Goal: Information Seeking & Learning: Compare options

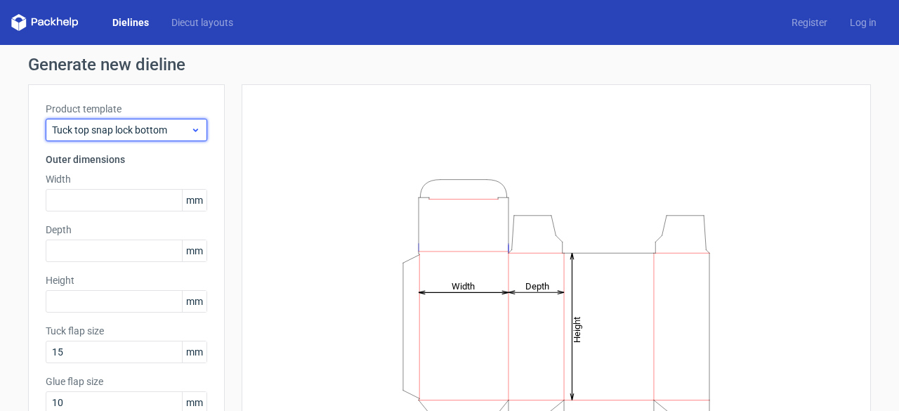
click at [154, 131] on span "Tuck top snap lock bottom" at bounding box center [121, 130] width 138 height 14
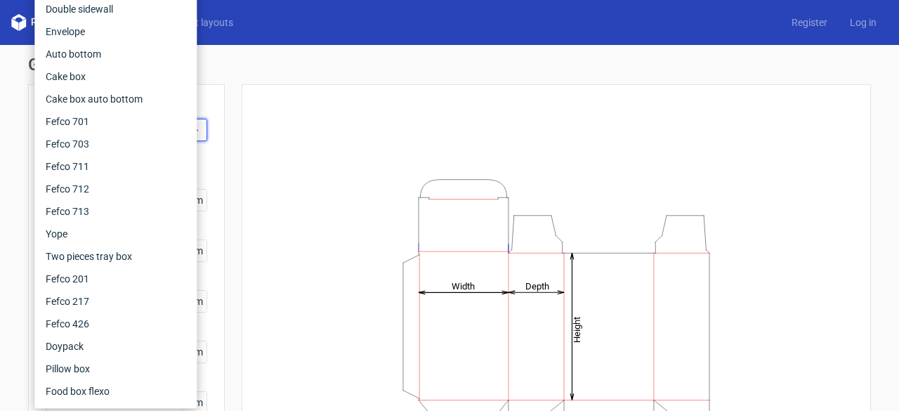
click at [263, 131] on div "Height Depth Width" at bounding box center [556, 311] width 594 height 419
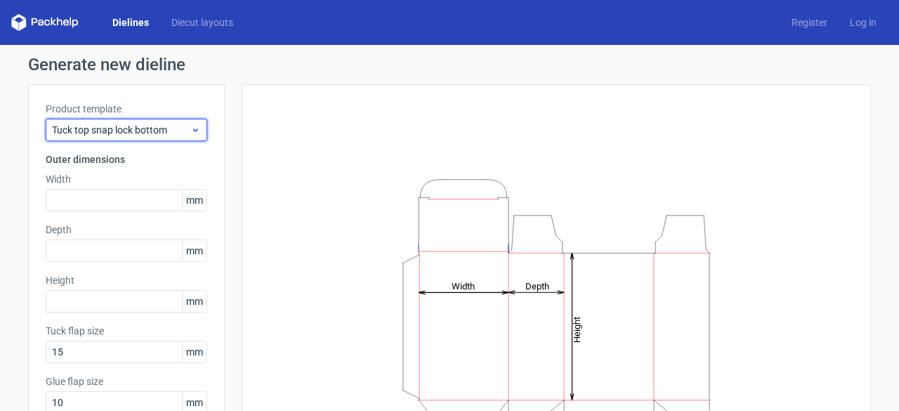
click at [168, 132] on span "Tuck top snap lock bottom" at bounding box center [121, 130] width 138 height 14
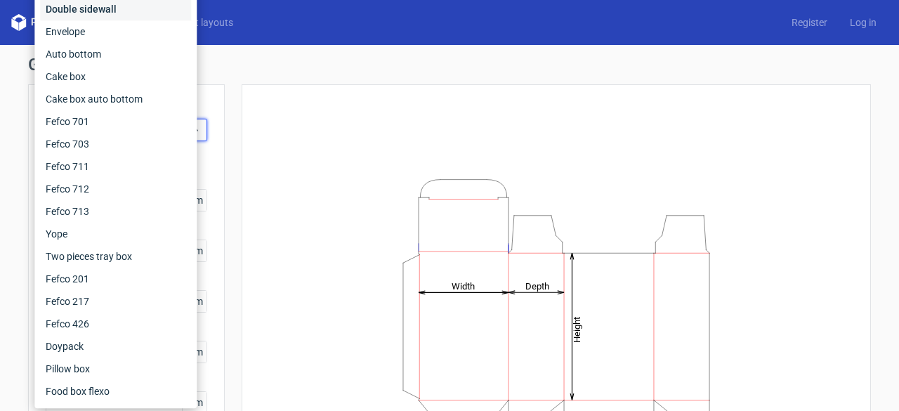
click at [81, 11] on div "Double sidewall" at bounding box center [115, 9] width 151 height 22
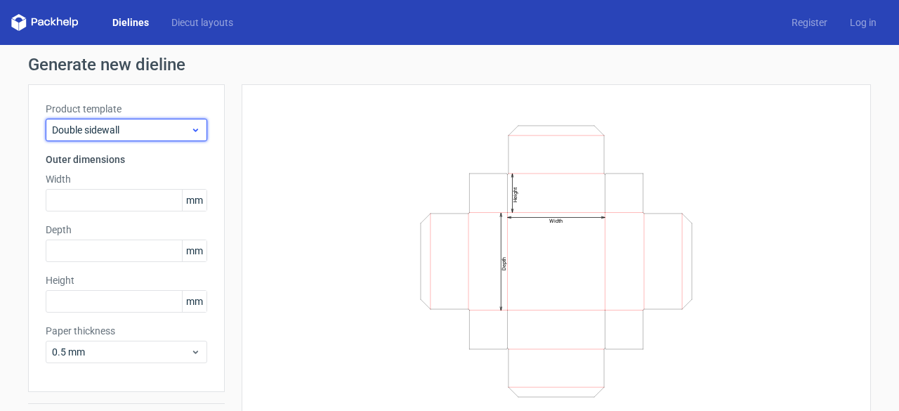
click at [120, 131] on span "Double sidewall" at bounding box center [121, 130] width 138 height 14
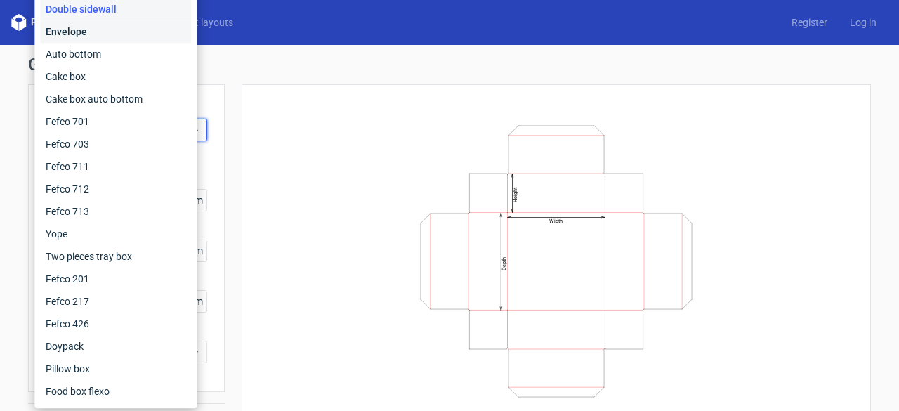
click at [98, 32] on div "Envelope" at bounding box center [115, 31] width 151 height 22
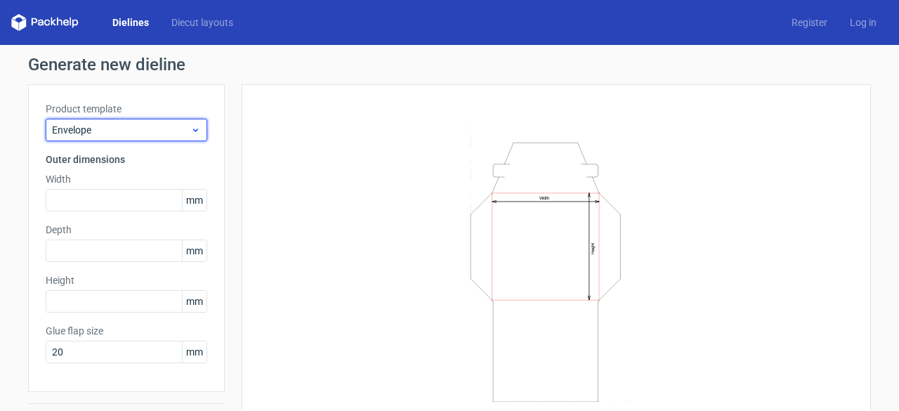
click at [105, 124] on span "Envelope" at bounding box center [121, 130] width 138 height 14
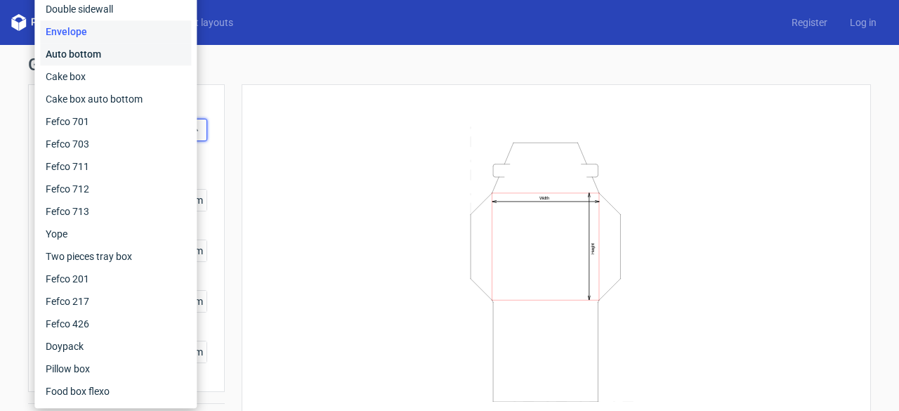
click at [97, 58] on div "Auto bottom" at bounding box center [115, 54] width 151 height 22
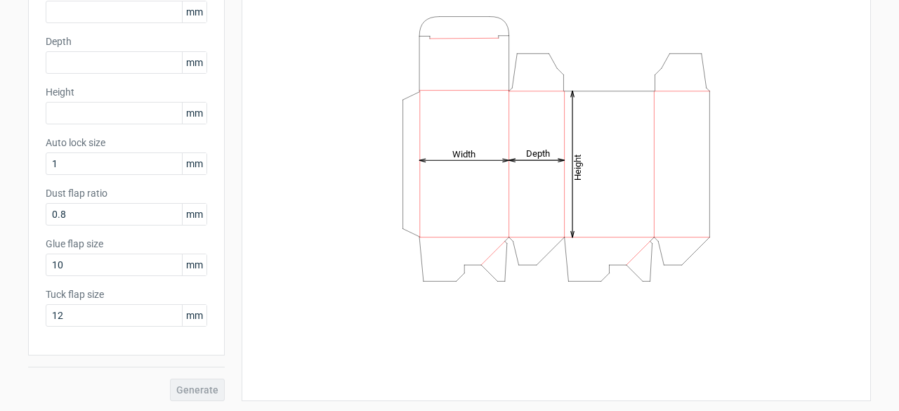
scroll to position [48, 0]
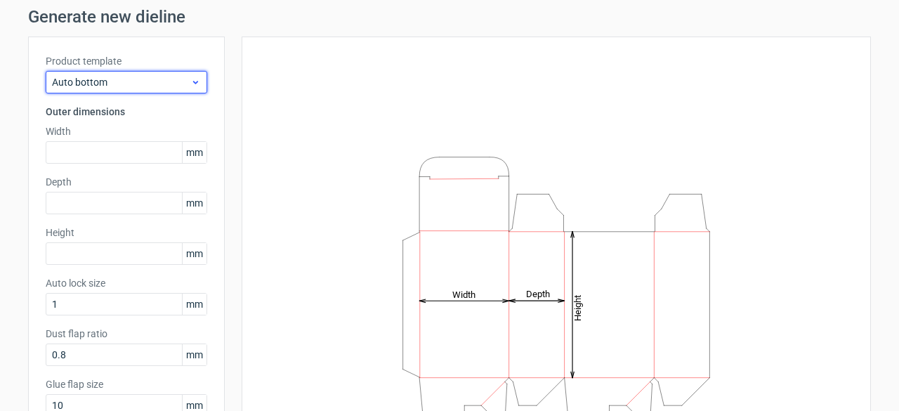
click at [129, 81] on span "Auto bottom" at bounding box center [121, 82] width 138 height 14
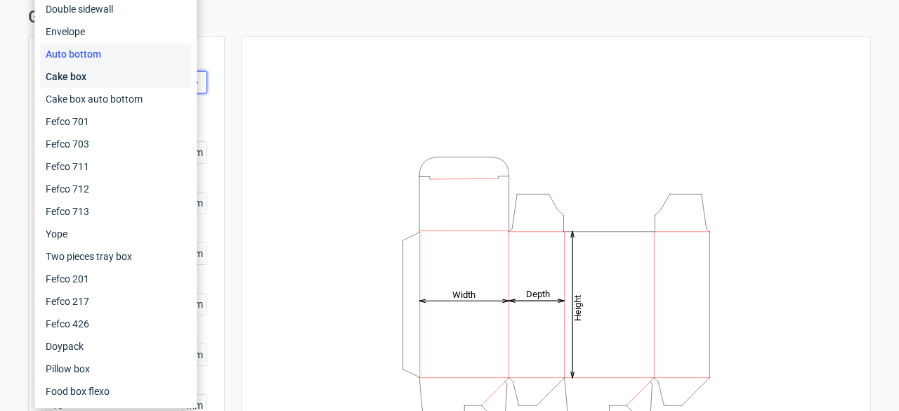
click at [129, 78] on div "Cake box" at bounding box center [115, 76] width 151 height 22
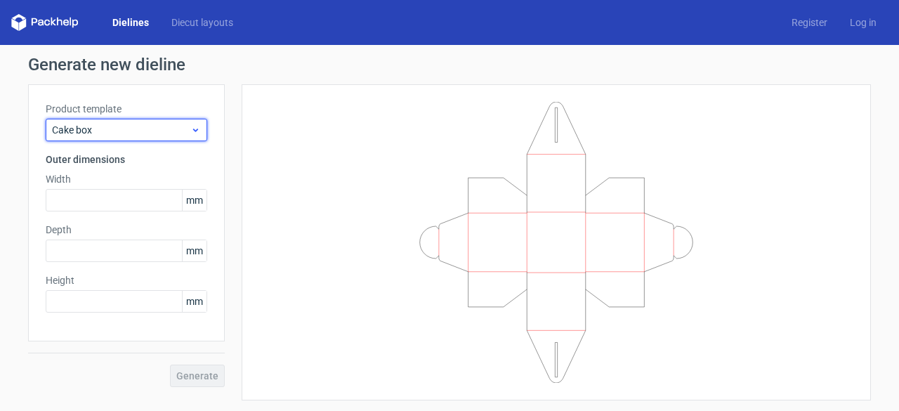
click at [129, 133] on span "Cake box" at bounding box center [121, 130] width 138 height 14
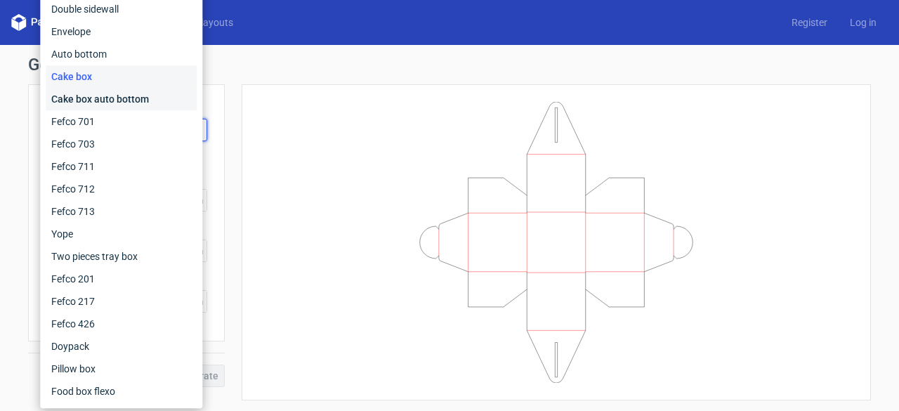
click at [112, 98] on div "Cake box auto bottom" at bounding box center [121, 99] width 151 height 22
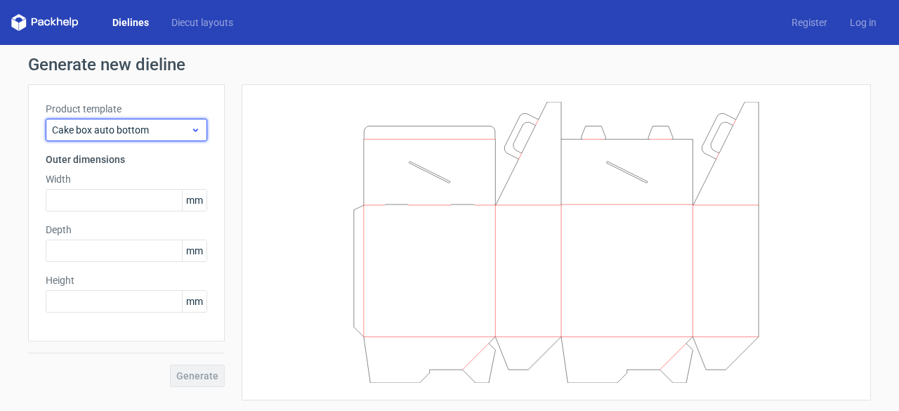
click at [110, 131] on span "Cake box auto bottom" at bounding box center [121, 130] width 138 height 14
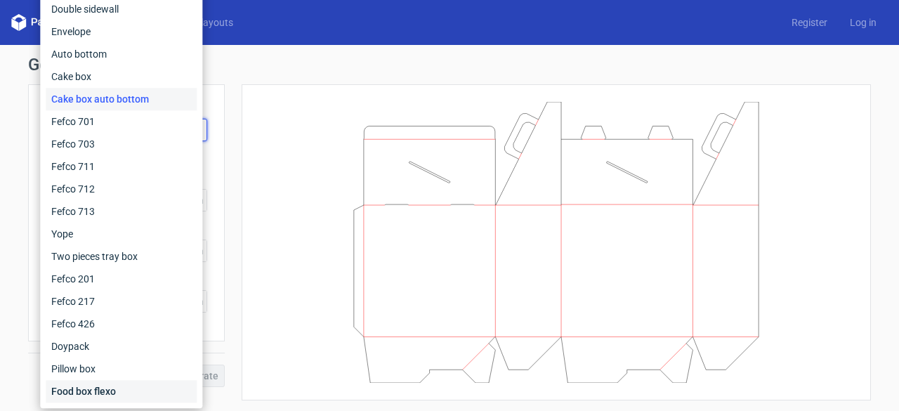
click at [77, 386] on div "Food box flexo" at bounding box center [121, 391] width 151 height 22
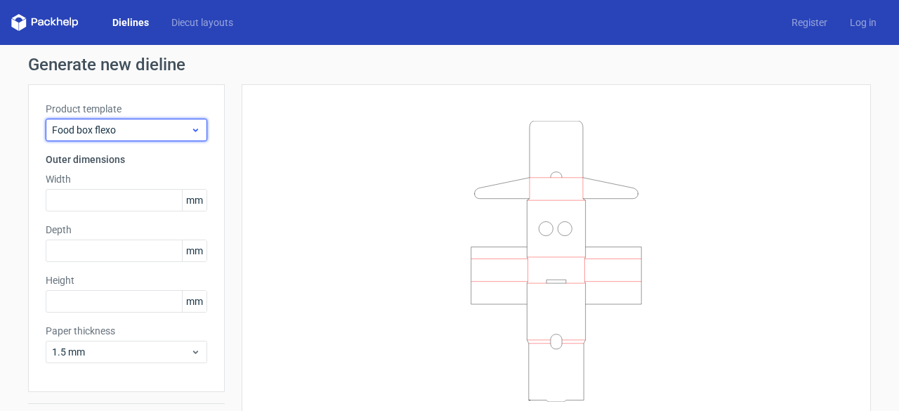
click at [144, 125] on span "Food box flexo" at bounding box center [121, 130] width 138 height 14
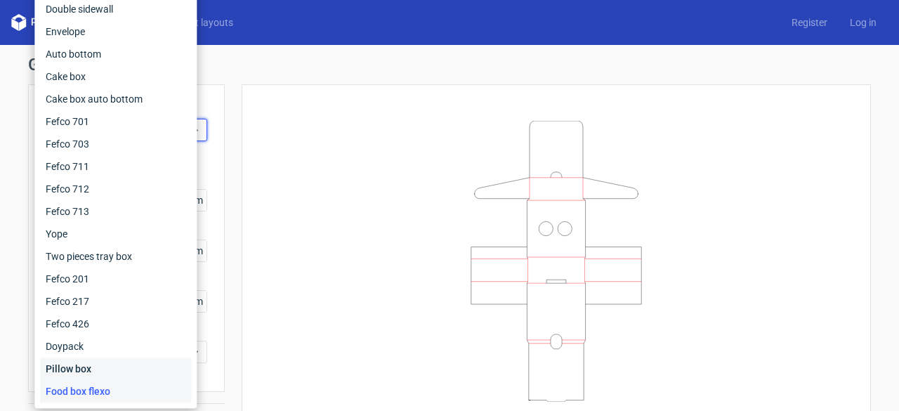
click at [74, 364] on div "Pillow box" at bounding box center [115, 368] width 151 height 22
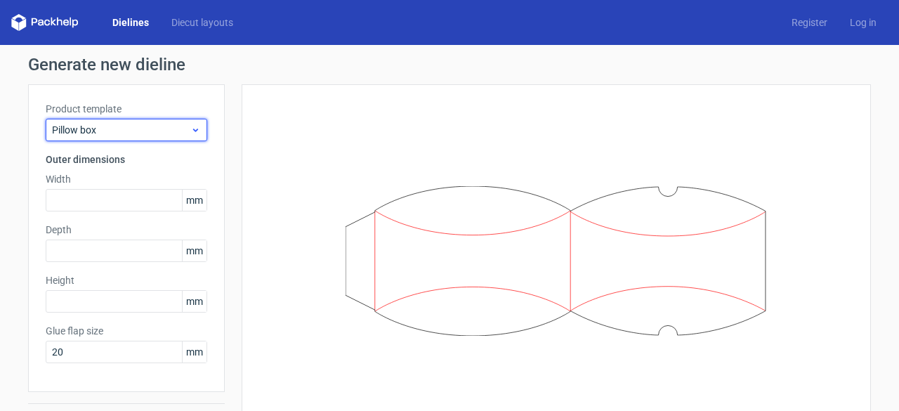
click at [118, 133] on span "Pillow box" at bounding box center [121, 130] width 138 height 14
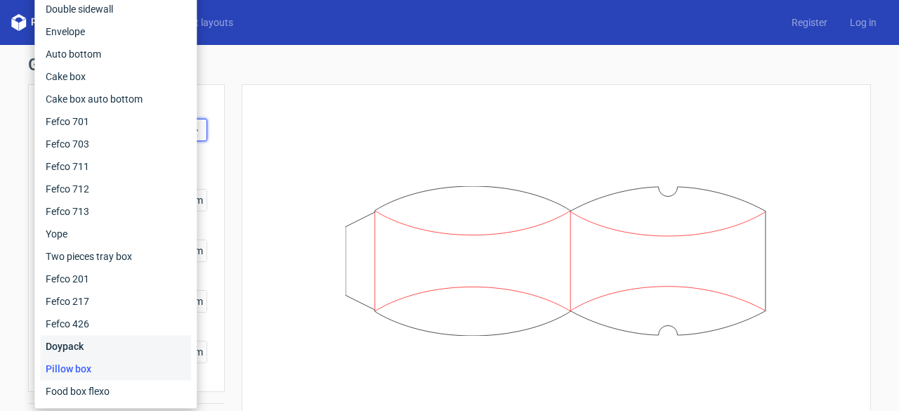
click at [81, 346] on div "Doypack" at bounding box center [115, 346] width 151 height 22
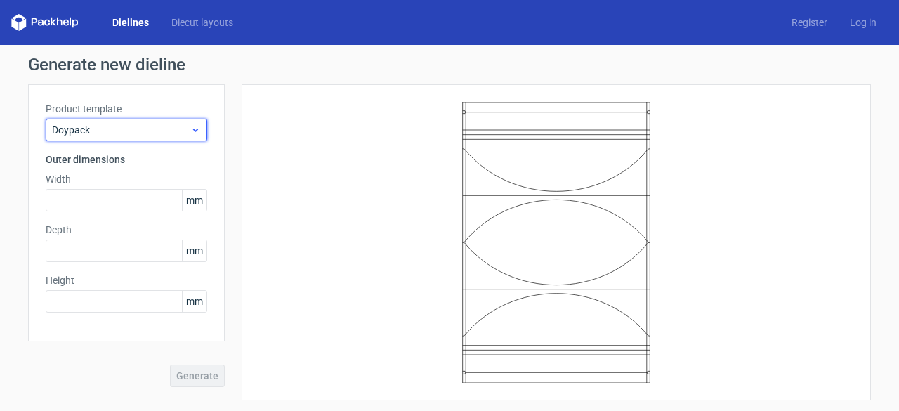
click at [102, 136] on span "Doypack" at bounding box center [121, 130] width 138 height 14
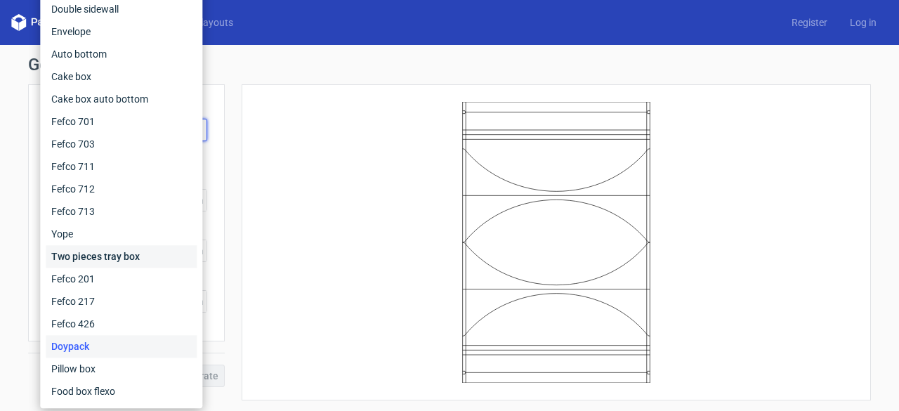
click at [81, 265] on div "Two pieces tray box" at bounding box center [121, 256] width 151 height 22
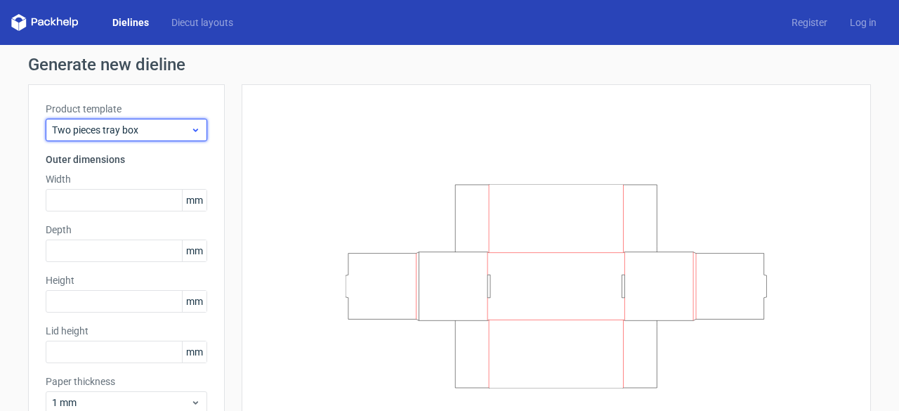
click at [112, 133] on span "Two pieces tray box" at bounding box center [121, 130] width 138 height 14
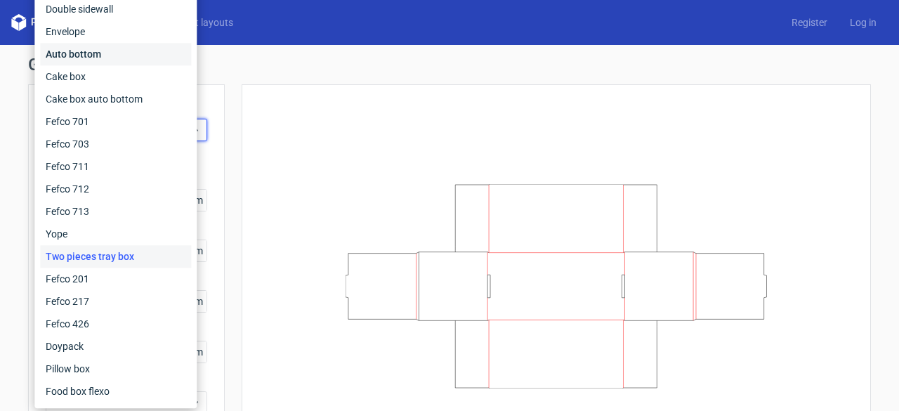
click at [107, 58] on div "Auto bottom" at bounding box center [115, 54] width 151 height 22
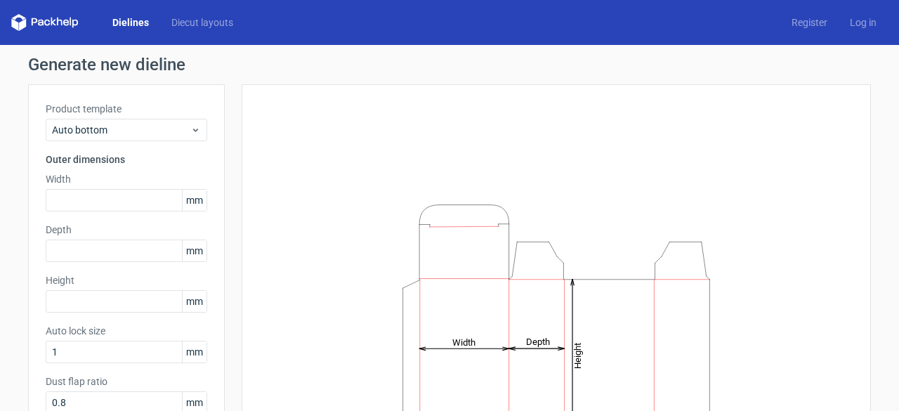
click at [399, 151] on div "Height Depth Width" at bounding box center [556, 337] width 594 height 470
drag, startPoint x: 0, startPoint y: 308, endPoint x: 5, endPoint y: 303, distance: 7.5
